Goal: Check status

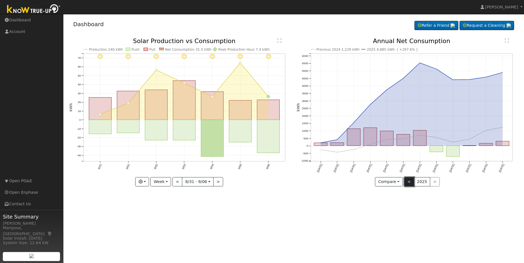
click at [409, 182] on button "<" at bounding box center [409, 182] width 10 height 10
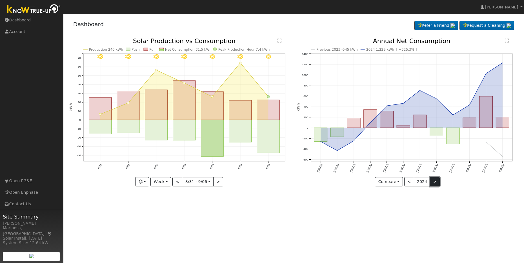
click at [436, 183] on button ">" at bounding box center [435, 182] width 10 height 10
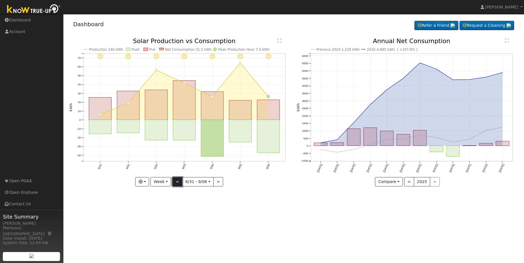
click at [178, 182] on button "<" at bounding box center [177, 182] width 10 height 10
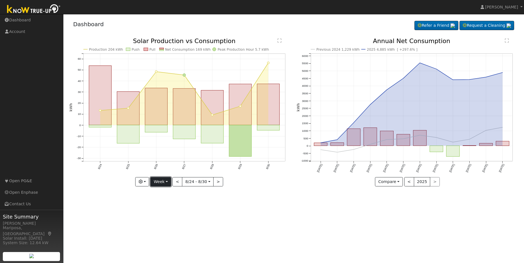
click at [168, 183] on button "Week" at bounding box center [160, 182] width 21 height 10
click at [170, 208] on link "Month" at bounding box center [170, 209] width 39 height 8
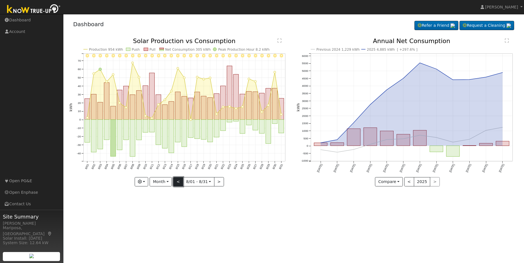
click at [177, 182] on button "<" at bounding box center [178, 182] width 10 height 10
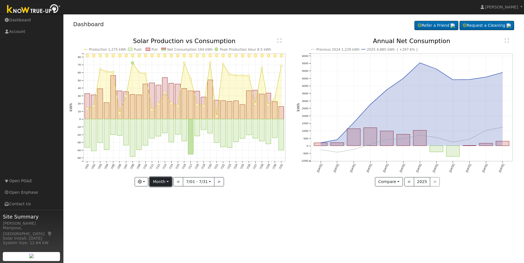
click at [170, 182] on button "Month" at bounding box center [161, 182] width 22 height 10
click at [172, 219] on link "Year" at bounding box center [169, 217] width 39 height 8
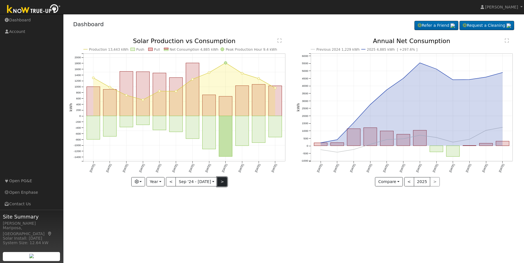
click at [220, 183] on button ">" at bounding box center [222, 182] width 10 height 10
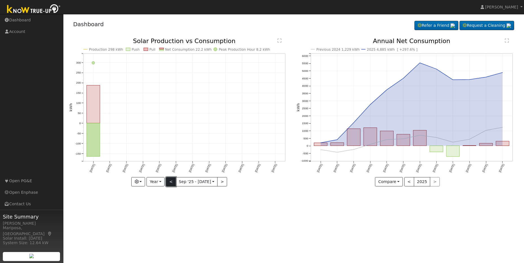
click at [172, 182] on button "<" at bounding box center [171, 182] width 10 height 10
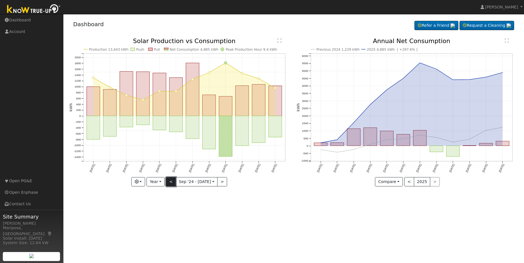
click at [171, 183] on button "<" at bounding box center [171, 182] width 10 height 10
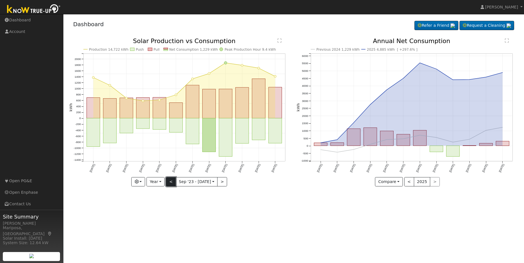
click at [171, 183] on button "<" at bounding box center [171, 182] width 10 height 10
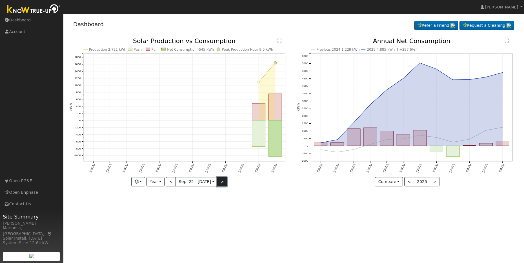
click at [224, 179] on button ">" at bounding box center [222, 182] width 10 height 10
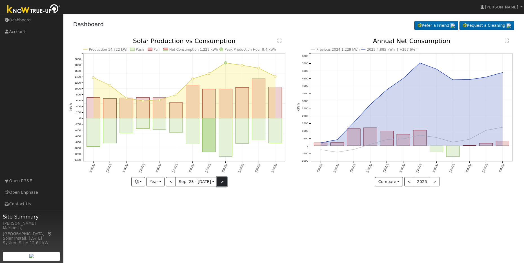
click at [223, 181] on button ">" at bounding box center [222, 182] width 10 height 10
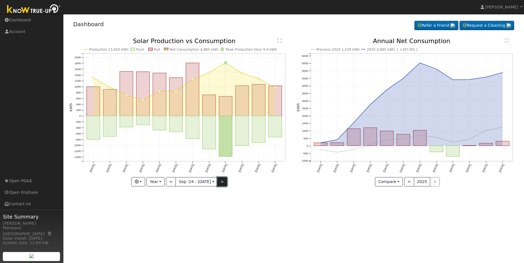
click at [222, 182] on button ">" at bounding box center [222, 182] width 10 height 10
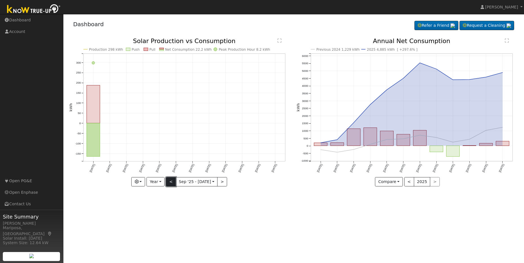
click at [170, 181] on button "<" at bounding box center [171, 182] width 10 height 10
type input "[DATE]"
